Goal: Transaction & Acquisition: Book appointment/travel/reservation

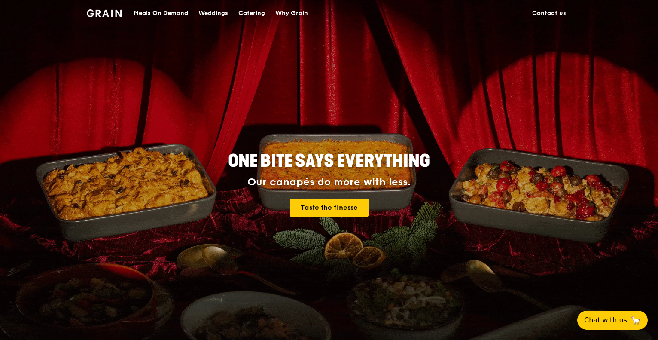
click at [251, 13] on div "Catering" at bounding box center [251, 13] width 27 height 26
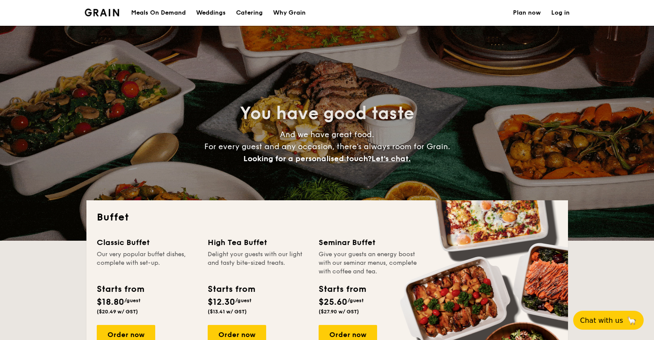
select select
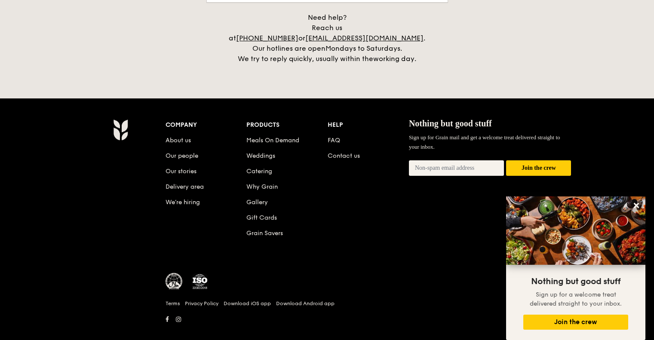
scroll to position [1814, 0]
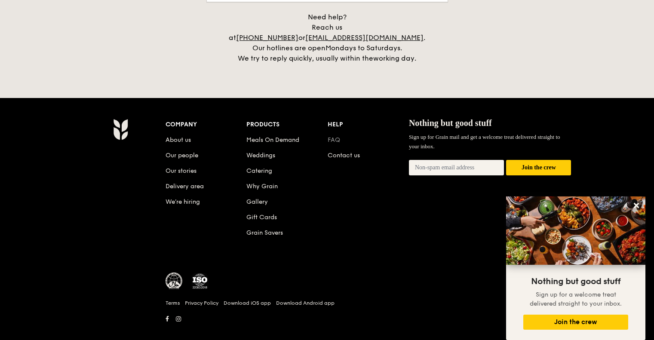
click at [337, 136] on link "FAQ" at bounding box center [333, 139] width 12 height 7
click at [184, 136] on link "About us" at bounding box center [177, 139] width 25 height 7
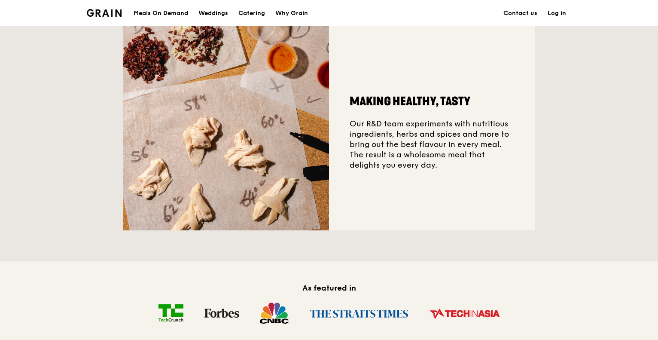
scroll to position [301, 0]
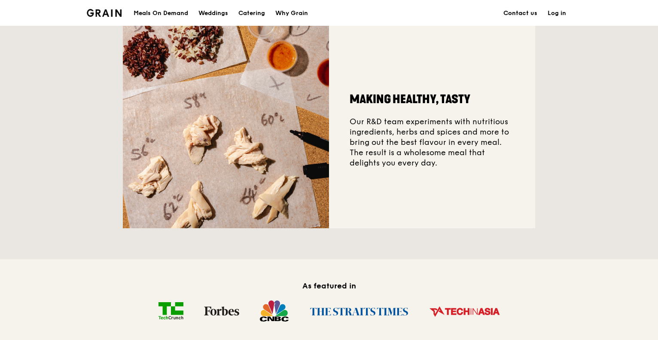
click at [518, 14] on link "Contact us" at bounding box center [520, 13] width 44 height 26
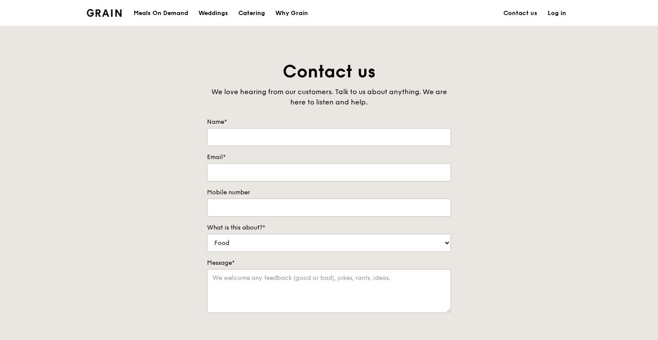
click at [253, 12] on div "Catering" at bounding box center [251, 13] width 27 height 26
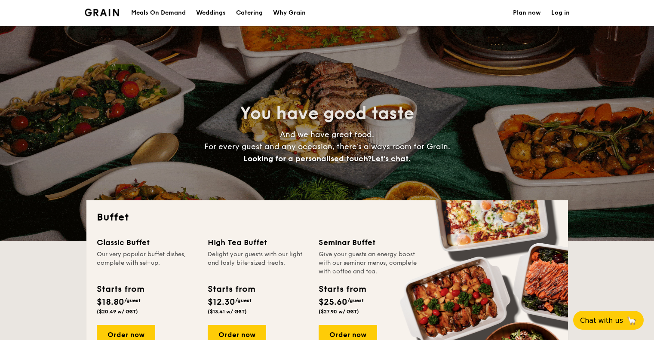
select select
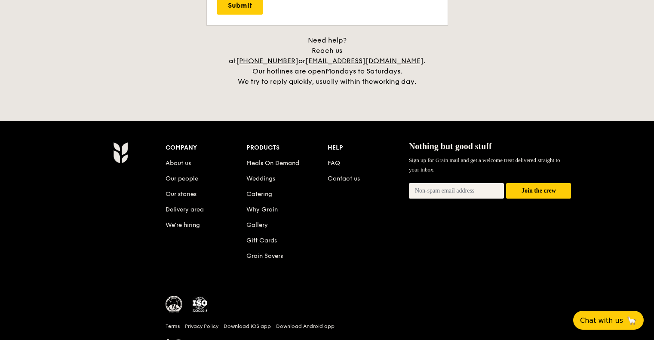
scroll to position [1805, 0]
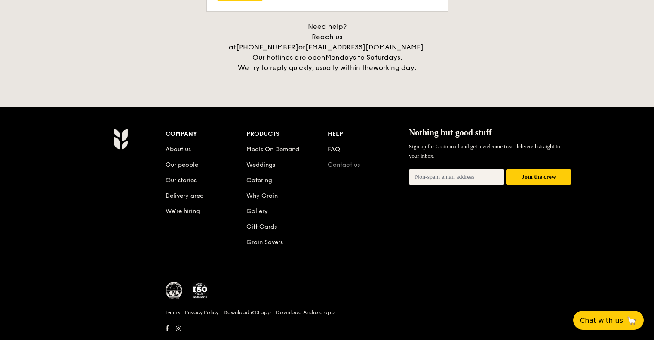
click at [345, 161] on link "Contact us" at bounding box center [343, 164] width 32 height 7
